Goal: Understand process/instructions: Learn how to perform a task or action

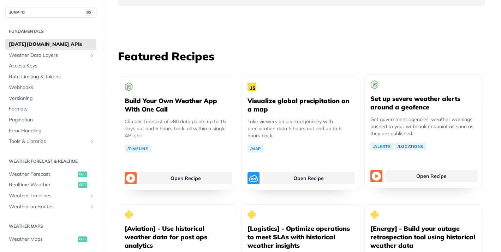
scroll to position [1275, 0]
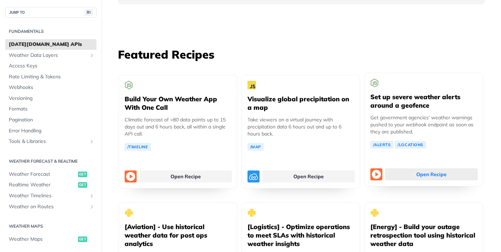
click at [398, 168] on link "Open Recipe" at bounding box center [431, 174] width 93 height 12
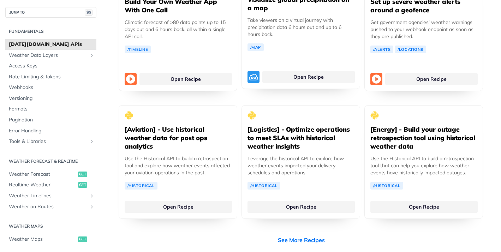
scroll to position [1373, 0]
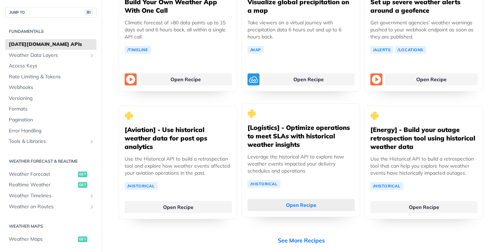
click at [290, 199] on link "Open Recipe" at bounding box center [301, 205] width 107 height 12
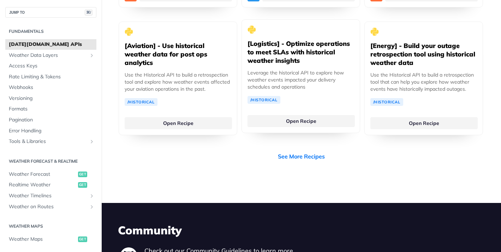
scroll to position [1470, 0]
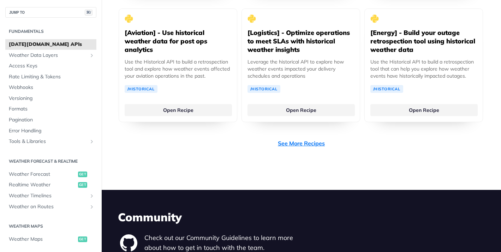
click at [298, 139] on link "See More Recipes" at bounding box center [301, 143] width 47 height 8
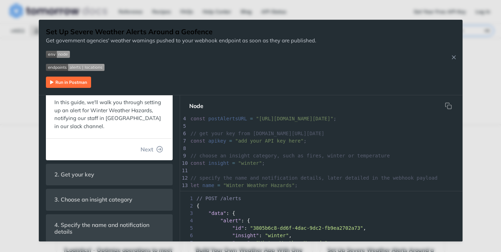
scroll to position [25, 0]
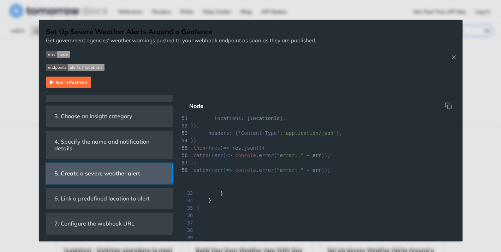
click at [96, 174] on span "5. Create a severe weather alert" at bounding box center [98, 174] width 96 height 14
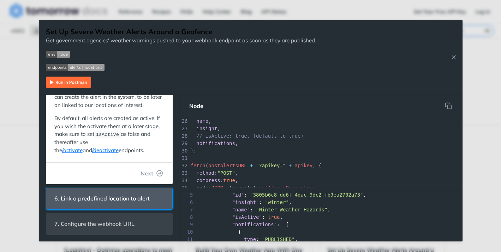
click at [106, 203] on span "6. Link a predefined location to alert" at bounding box center [102, 199] width 105 height 14
